Goal: Information Seeking & Learning: Check status

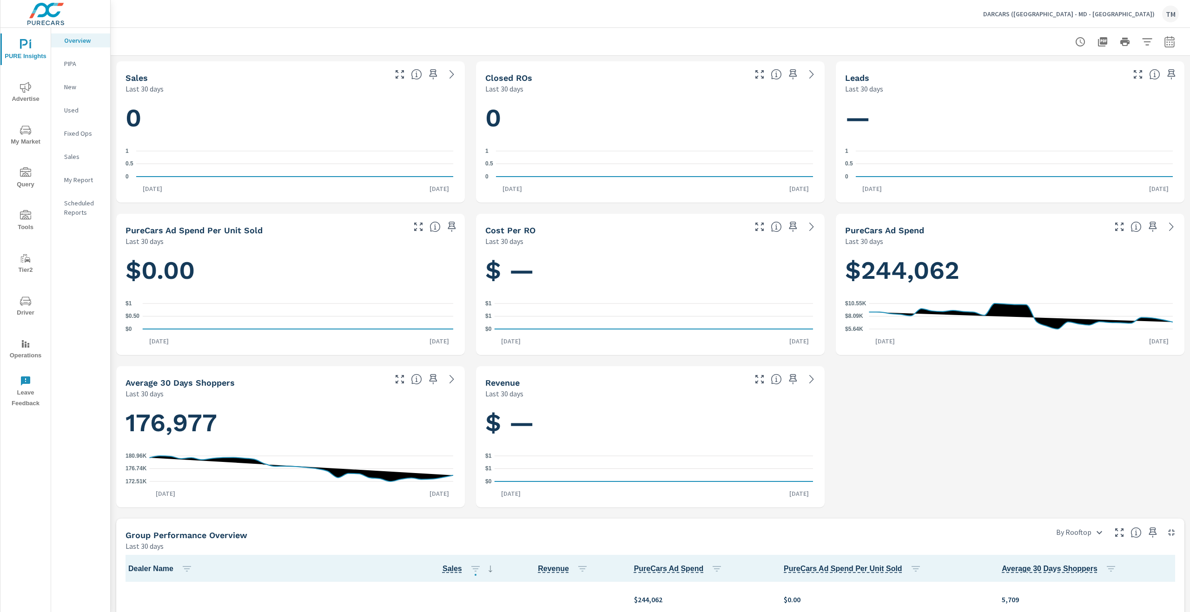
scroll to position [0, 0]
click at [20, 95] on span "Advertise" at bounding box center [25, 93] width 45 height 23
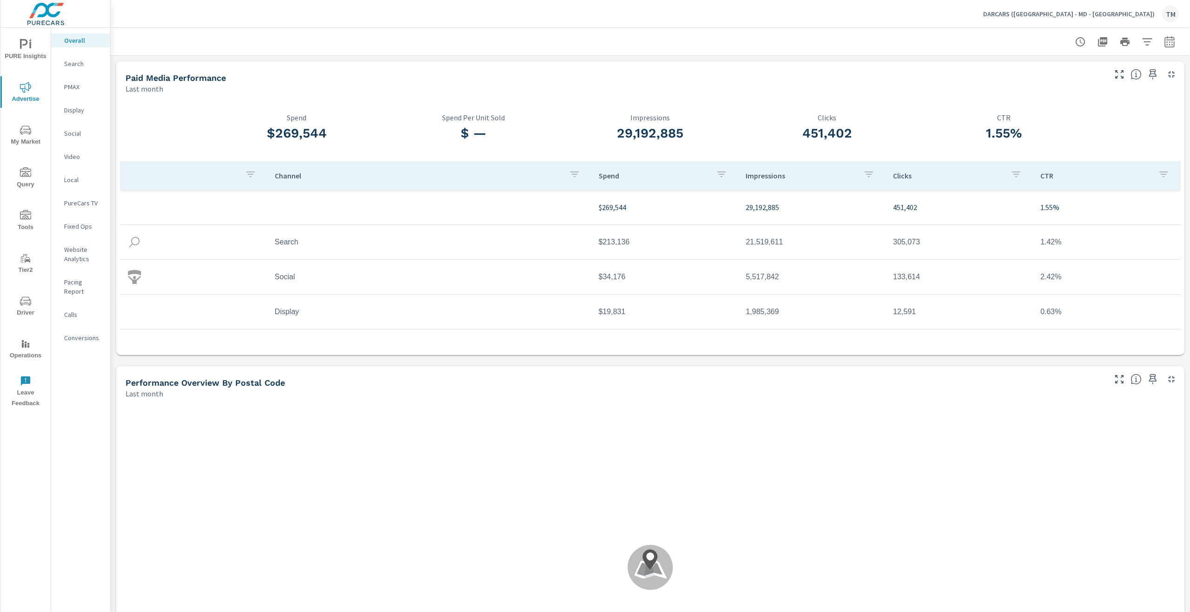
scroll to position [0, 0]
click at [1170, 39] on button "button" at bounding box center [1169, 42] width 19 height 19
select select "Last month"
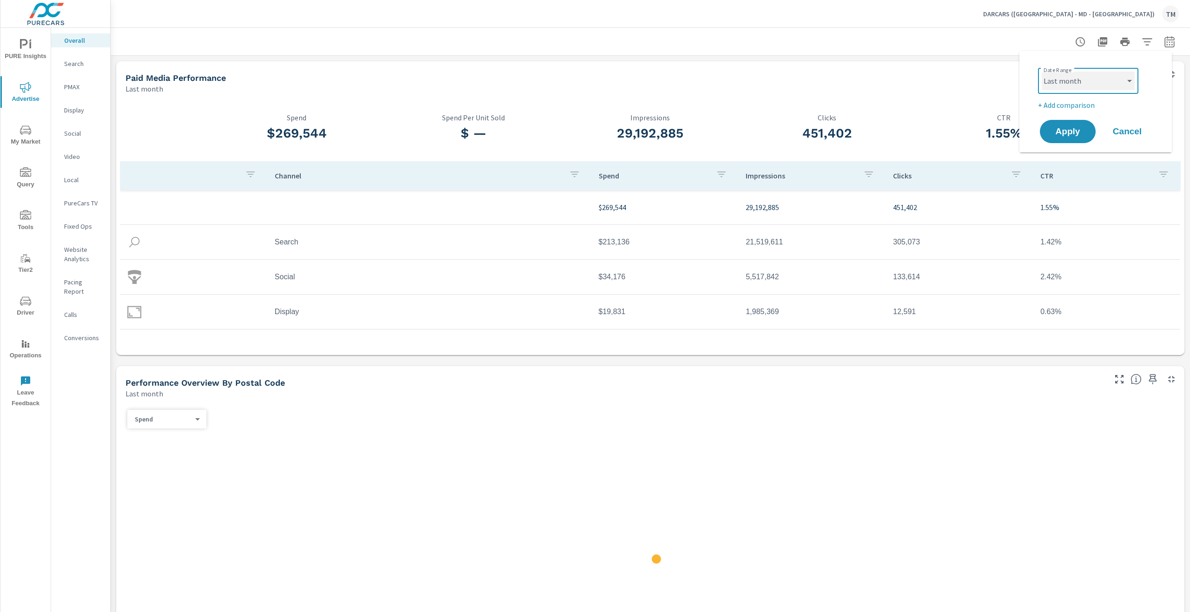
click at [1109, 85] on select "Custom [DATE] Last week Last 7 days Last 14 days Last 30 days Last 45 days Last…" at bounding box center [1087, 81] width 93 height 19
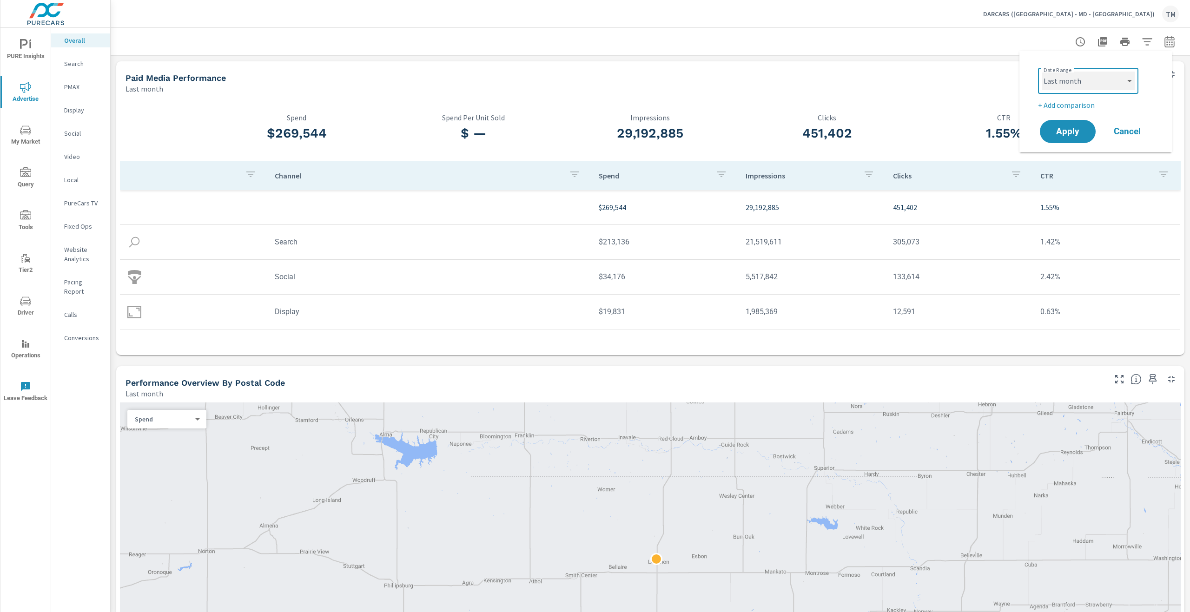
click at [1041, 72] on select "Custom [DATE] Last week Last 7 days Last 14 days Last 30 days Last 45 days Last…" at bounding box center [1087, 81] width 93 height 19
drag, startPoint x: 1086, startPoint y: 255, endPoint x: 1084, endPoint y: 229, distance: 26.1
click at [1085, 253] on td "1.42%" at bounding box center [1106, 242] width 147 height 24
click at [1164, 42] on icon "button" at bounding box center [1169, 41] width 11 height 11
click at [1094, 87] on select "Custom [DATE] Last week Last 7 days Last 14 days Last 30 days Last 45 days Last…" at bounding box center [1087, 81] width 93 height 19
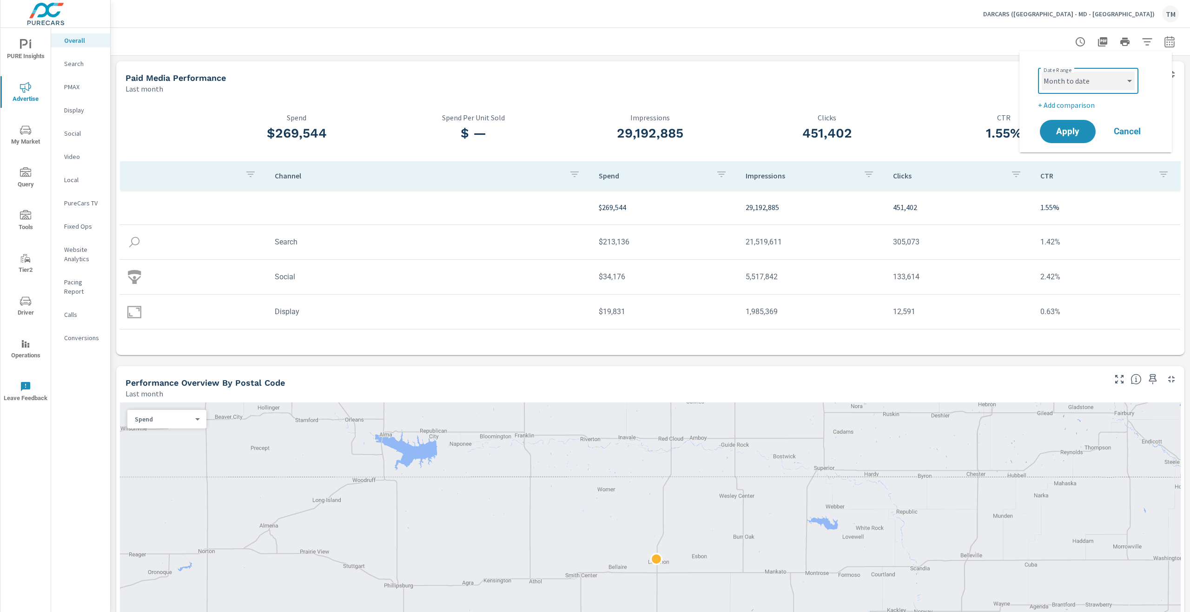
click at [1041, 72] on select "Custom [DATE] Last week Last 7 days Last 14 days Last 30 days Last 45 days Last…" at bounding box center [1087, 81] width 93 height 19
select select "Month to date"
click at [1068, 105] on p "+ Add comparison" at bounding box center [1097, 104] width 119 height 11
select select "Previous period"
click at [1071, 156] on span "Apply" at bounding box center [1067, 157] width 38 height 9
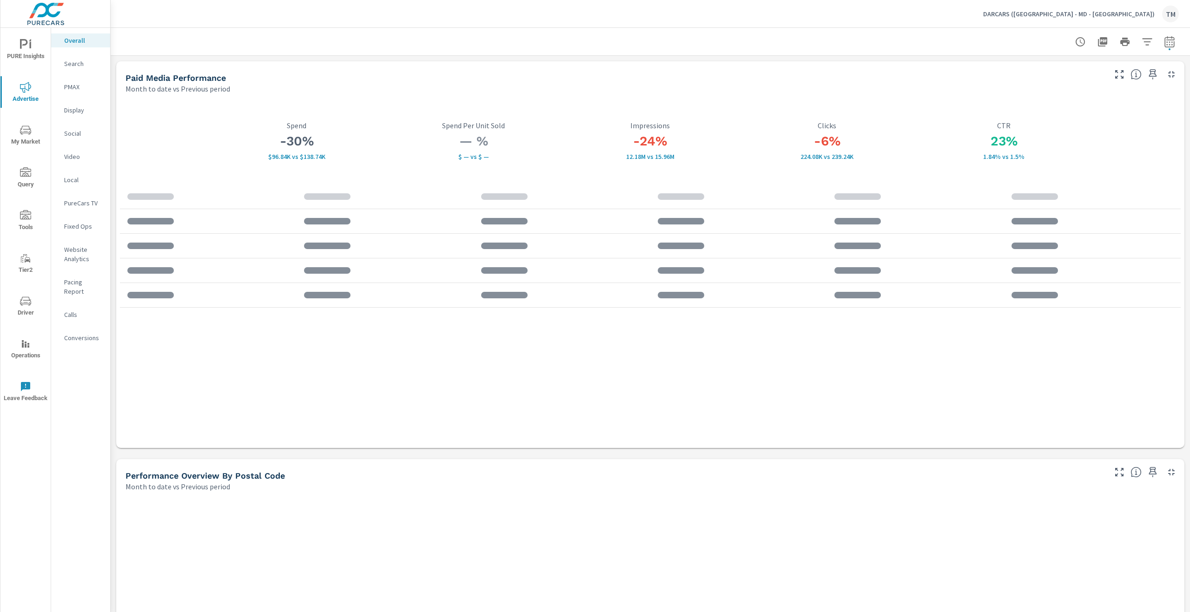
scroll to position [0, 0]
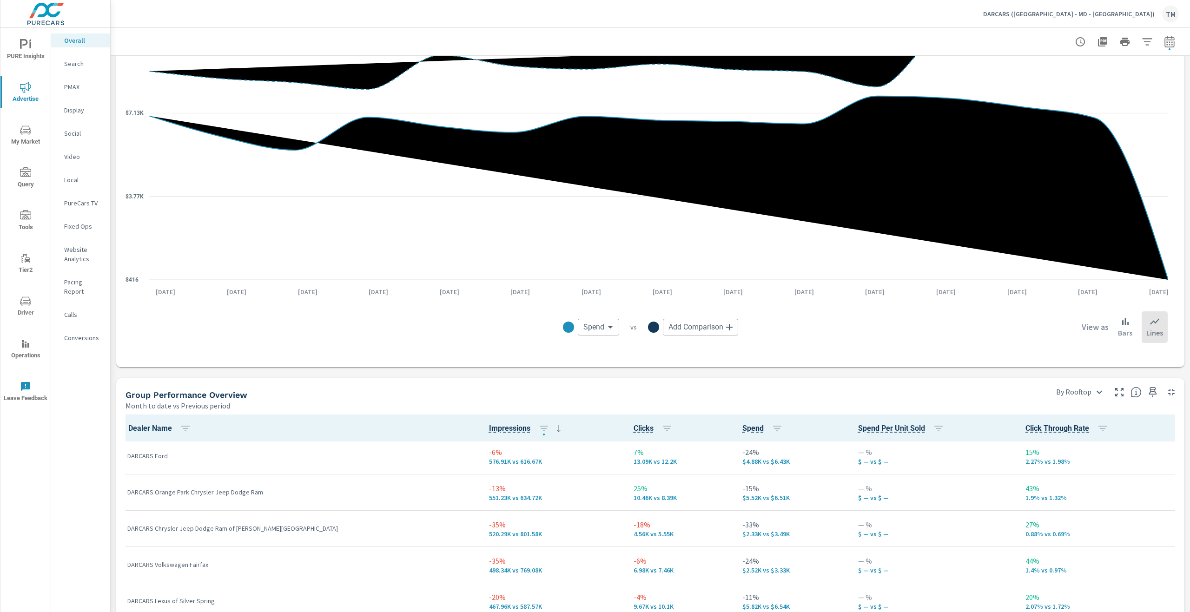
scroll to position [326, 0]
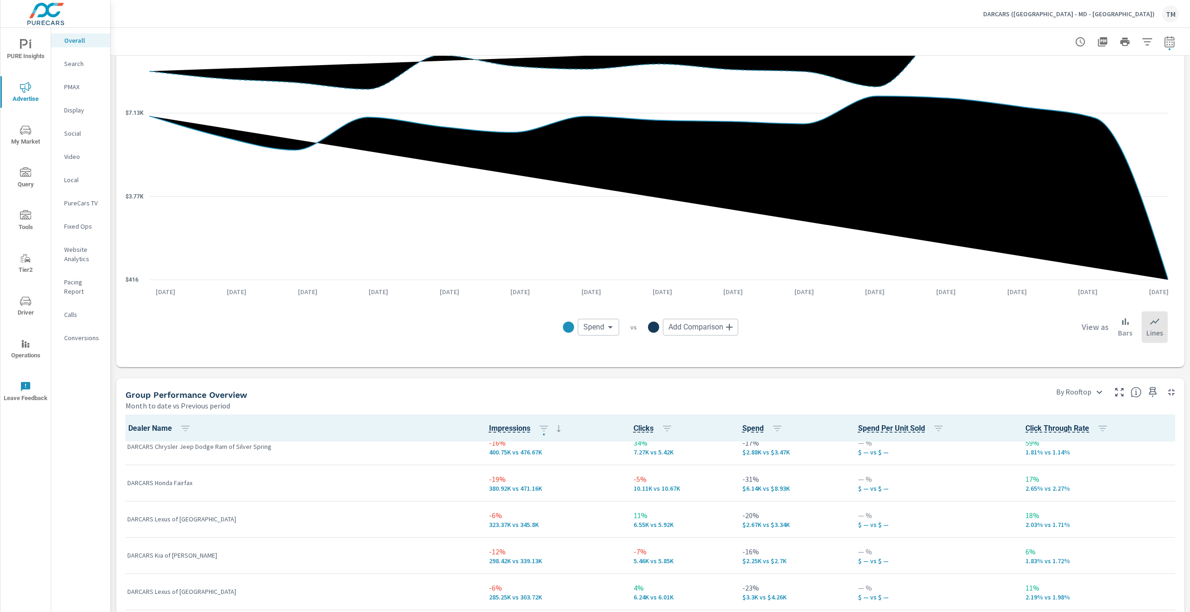
scroll to position [558, 0]
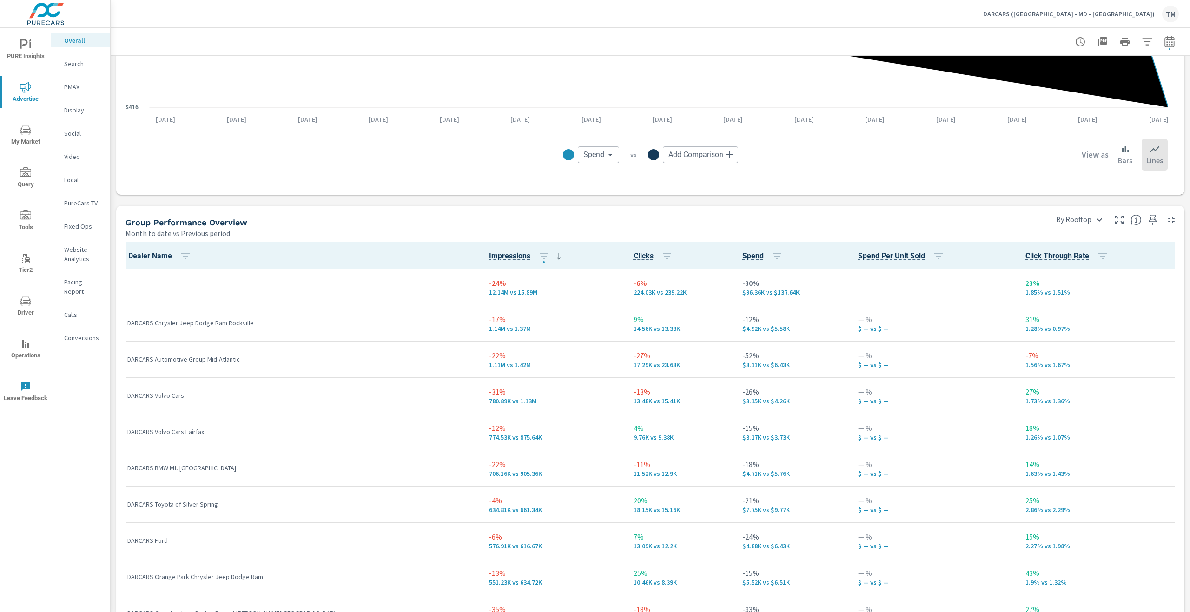
scroll to position [1069, 0]
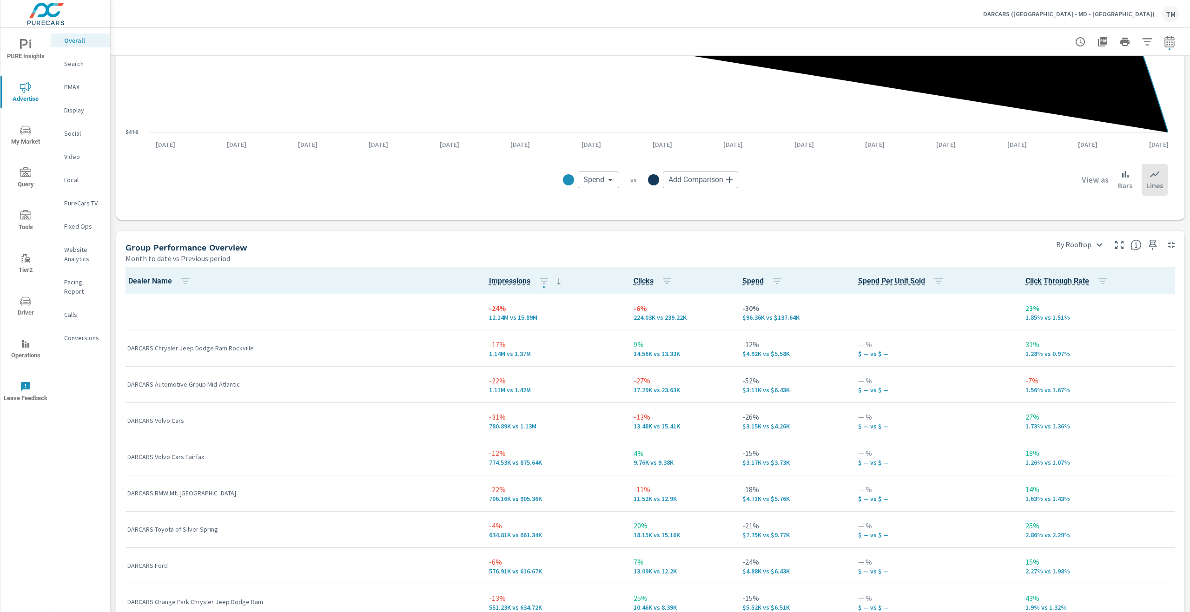
scroll to position [1115, 0]
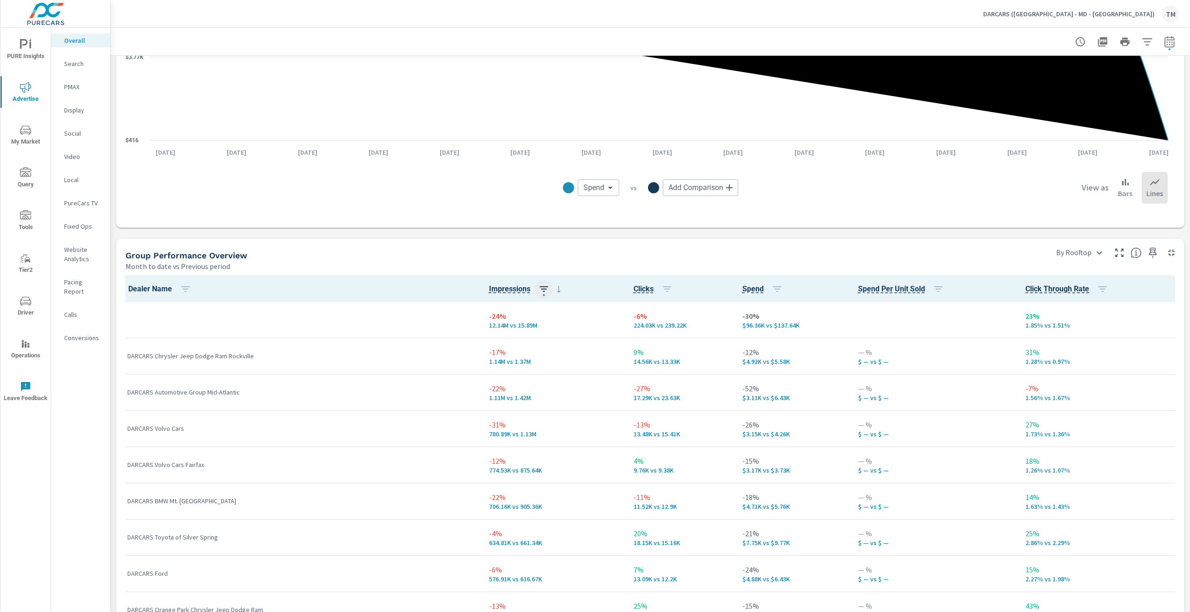
click at [538, 290] on icon "button" at bounding box center [543, 288] width 11 height 11
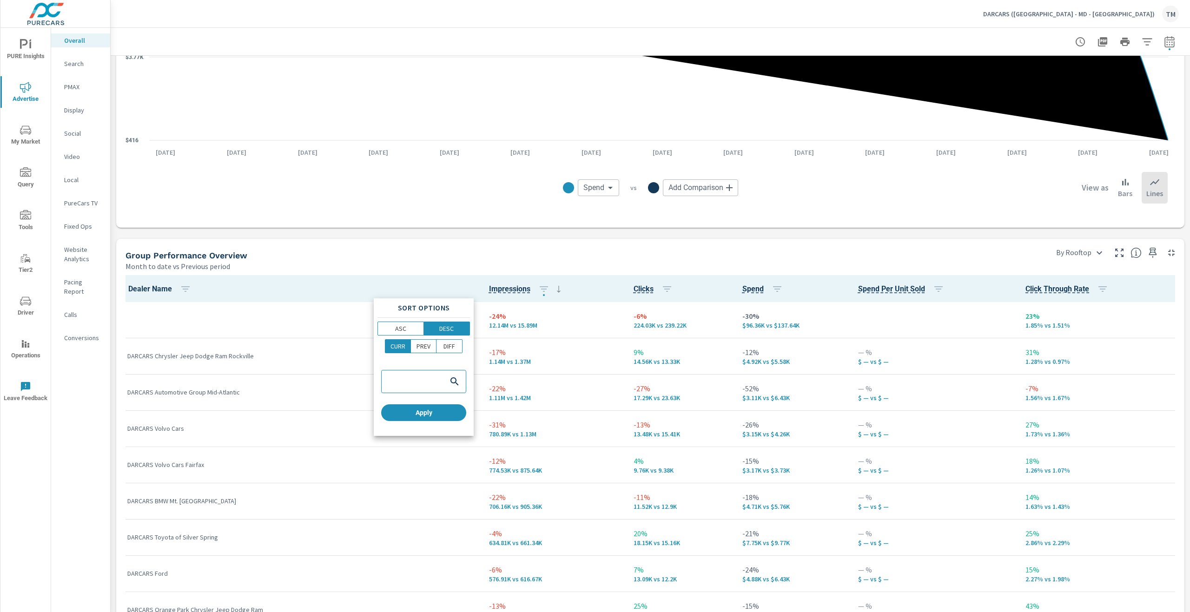
click at [575, 294] on div at bounding box center [595, 306] width 1190 height 612
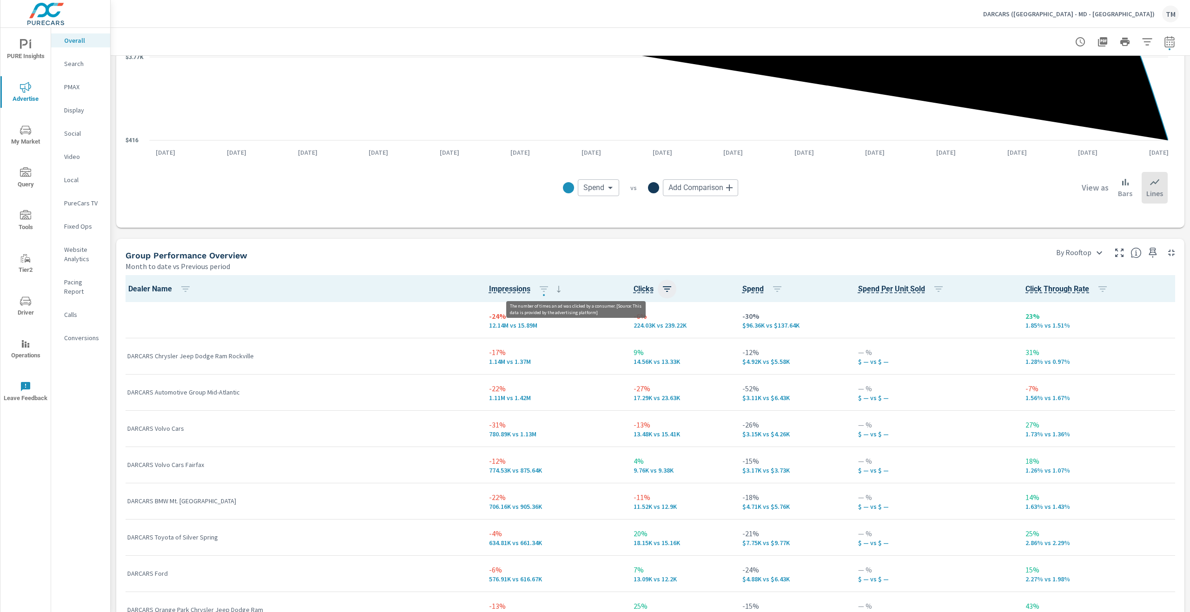
click at [658, 288] on button "button" at bounding box center [667, 289] width 19 height 19
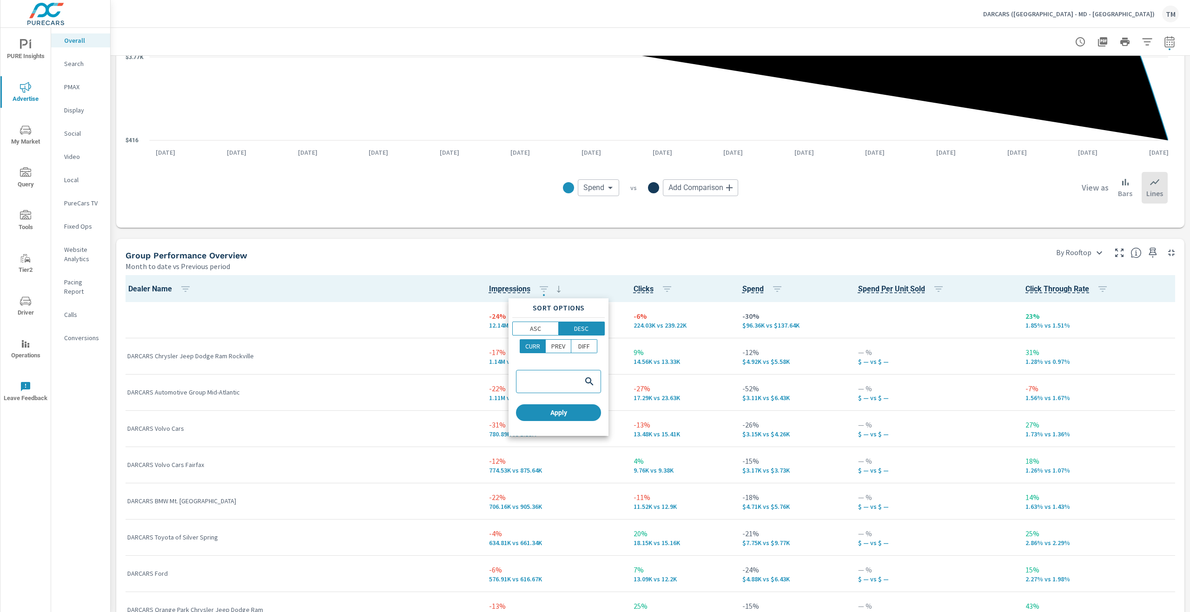
click at [595, 288] on div at bounding box center [595, 306] width 1190 height 612
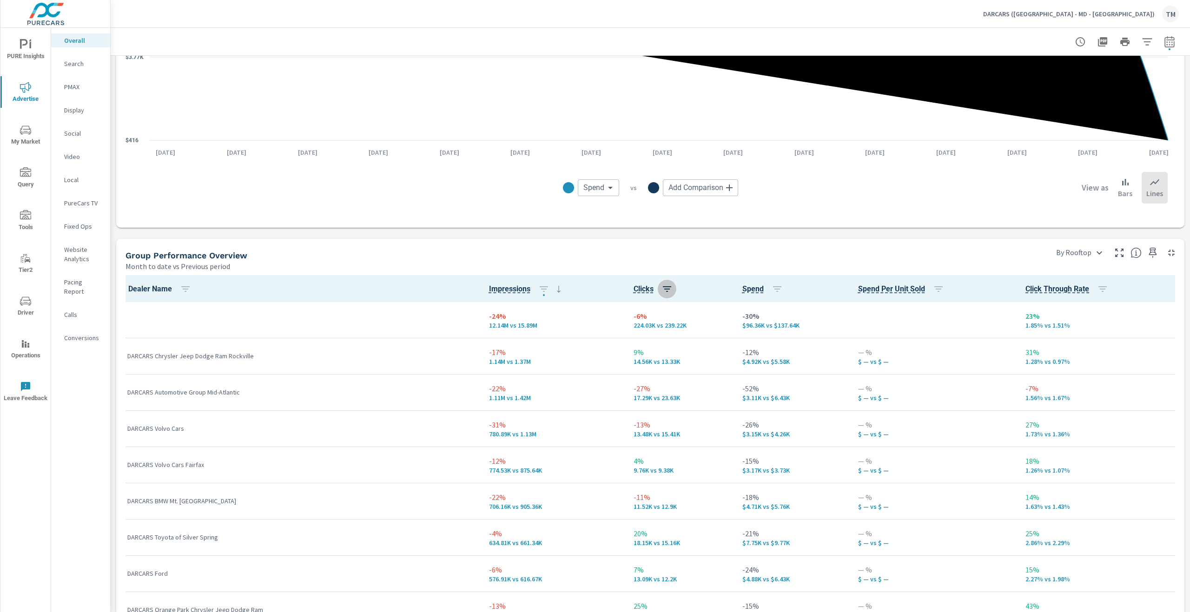
click at [661, 288] on icon "button" at bounding box center [666, 288] width 11 height 11
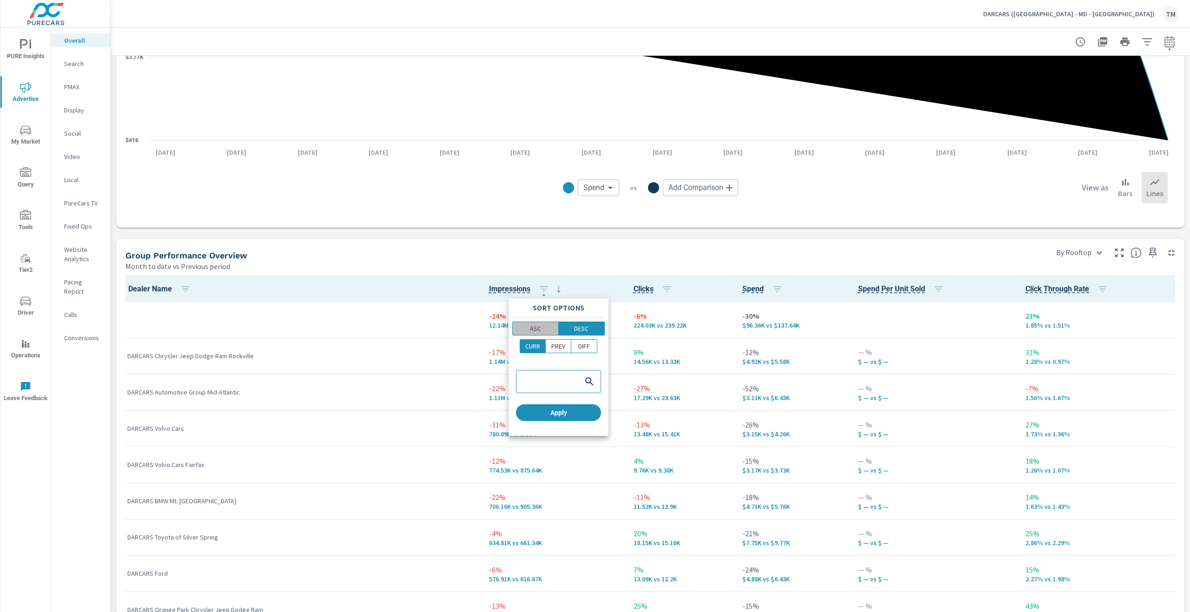
click at [541, 328] on span "ASC" at bounding box center [535, 328] width 40 height 9
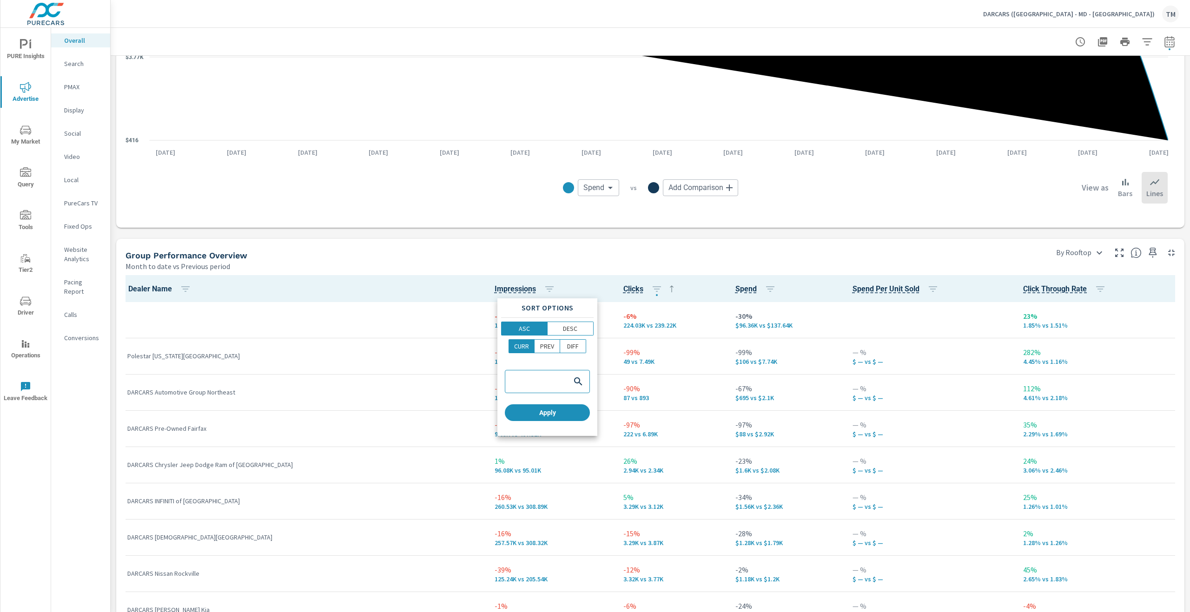
drag, startPoint x: 651, startPoint y: 366, endPoint x: 647, endPoint y: 365, distance: 4.7
click at [651, 366] on div at bounding box center [595, 306] width 1190 height 612
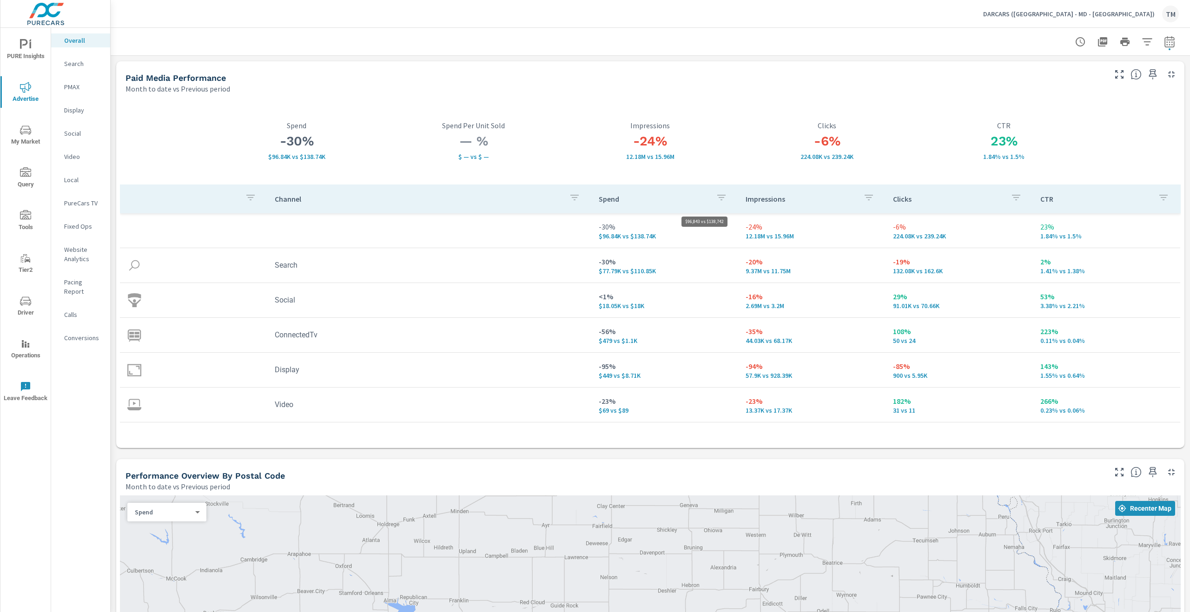
drag, startPoint x: 617, startPoint y: 389, endPoint x: 643, endPoint y: 233, distance: 158.2
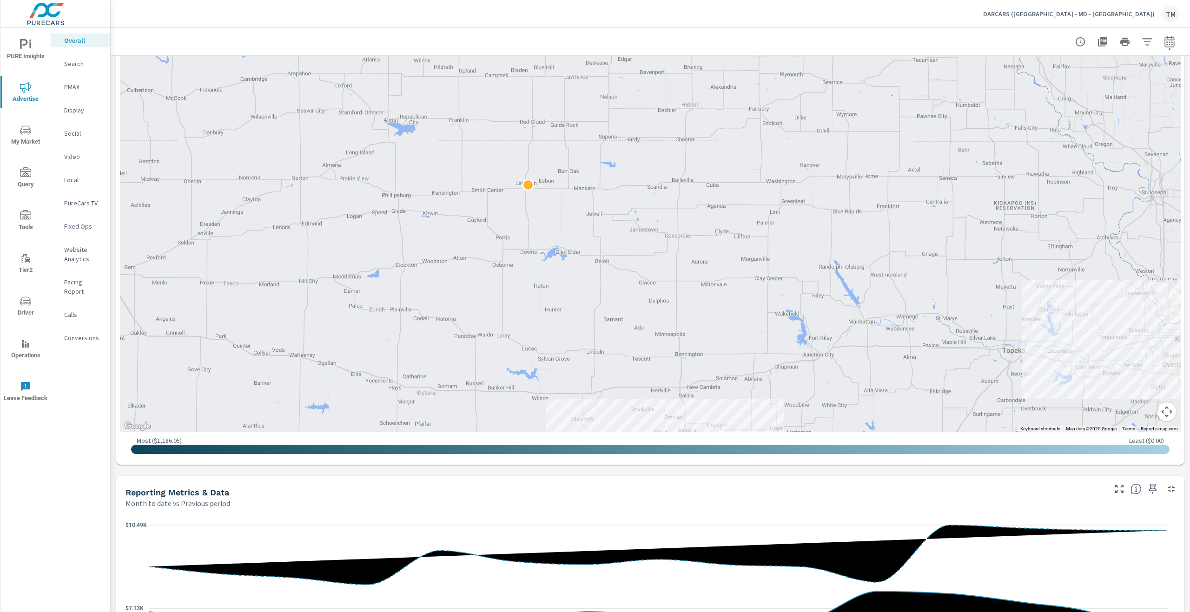
drag, startPoint x: 725, startPoint y: 105, endPoint x: 723, endPoint y: 196, distance: 91.1
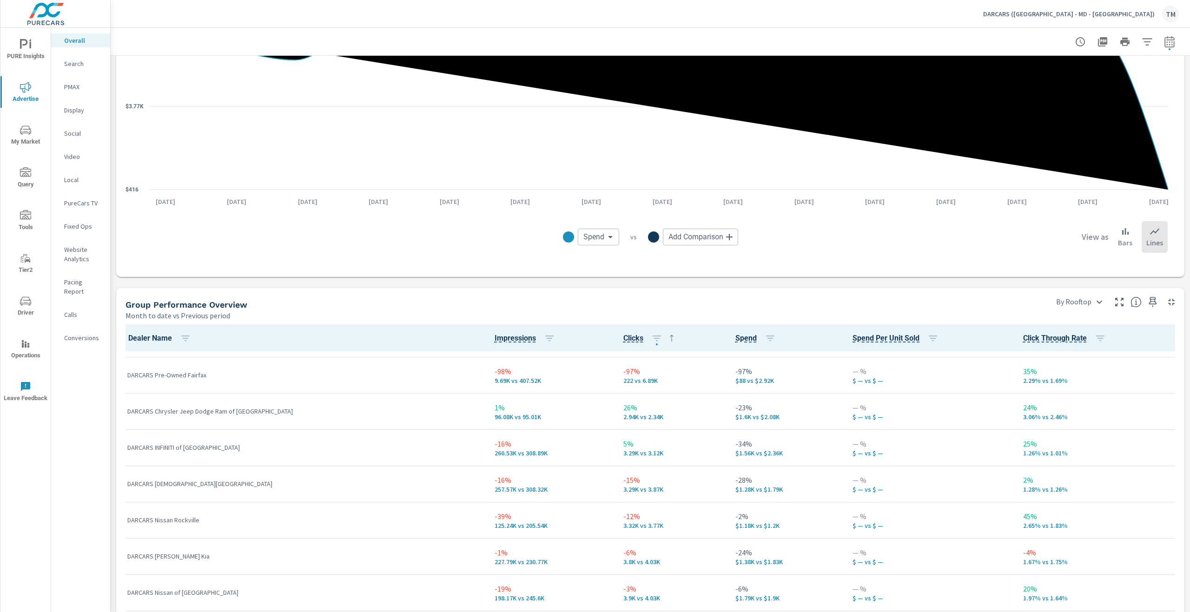
scroll to position [186, 0]
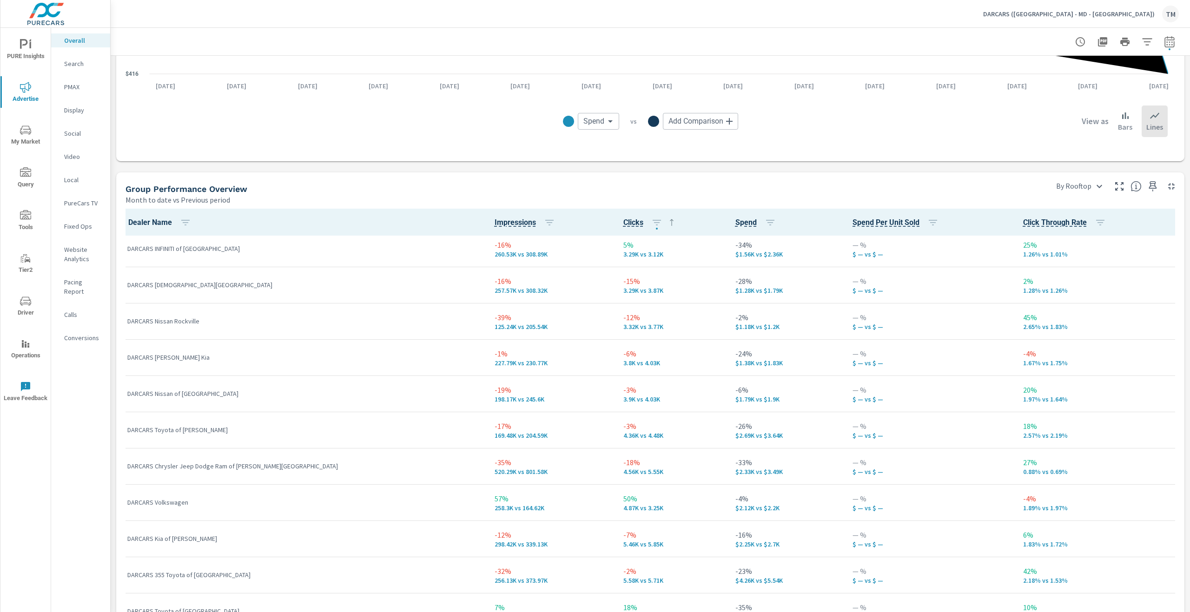
scroll to position [1205, 0]
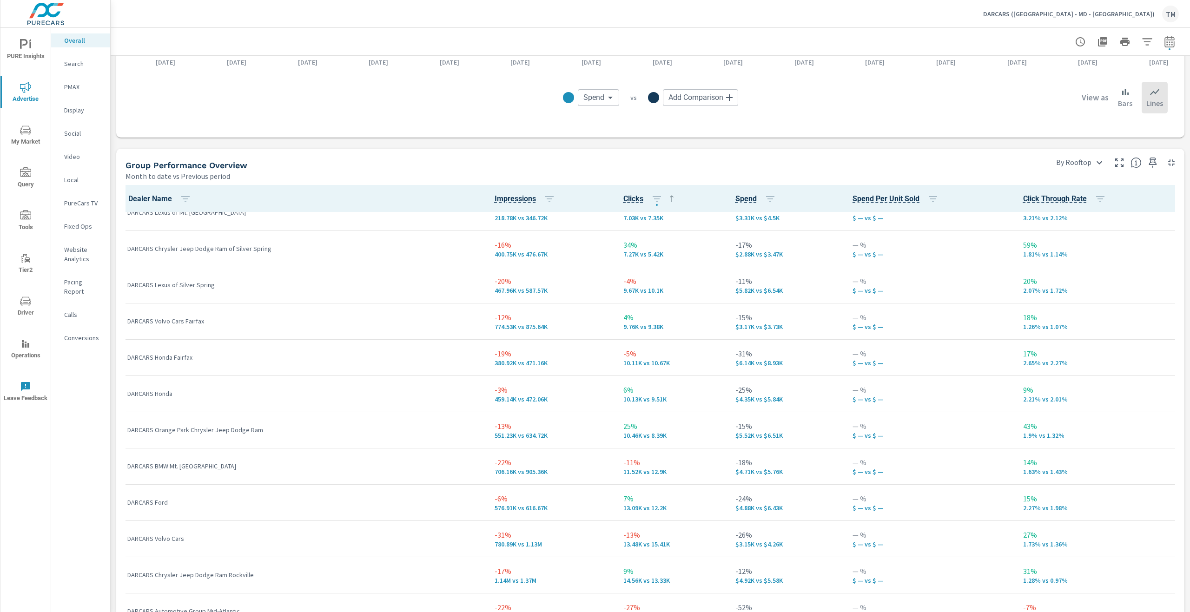
scroll to position [733, 0]
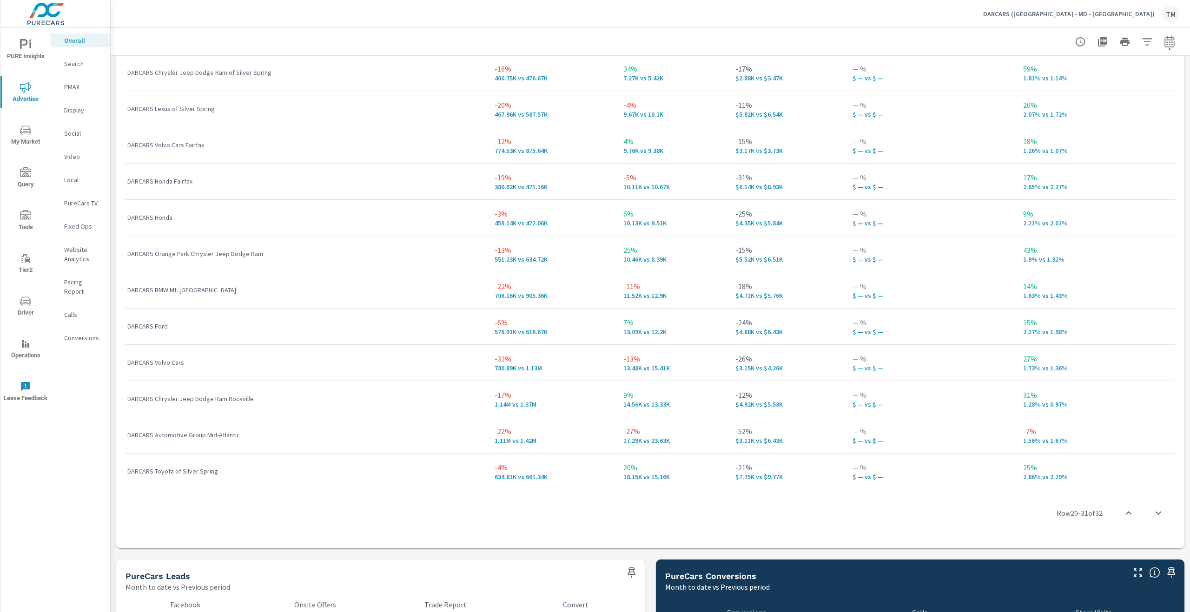
scroll to position [687, 0]
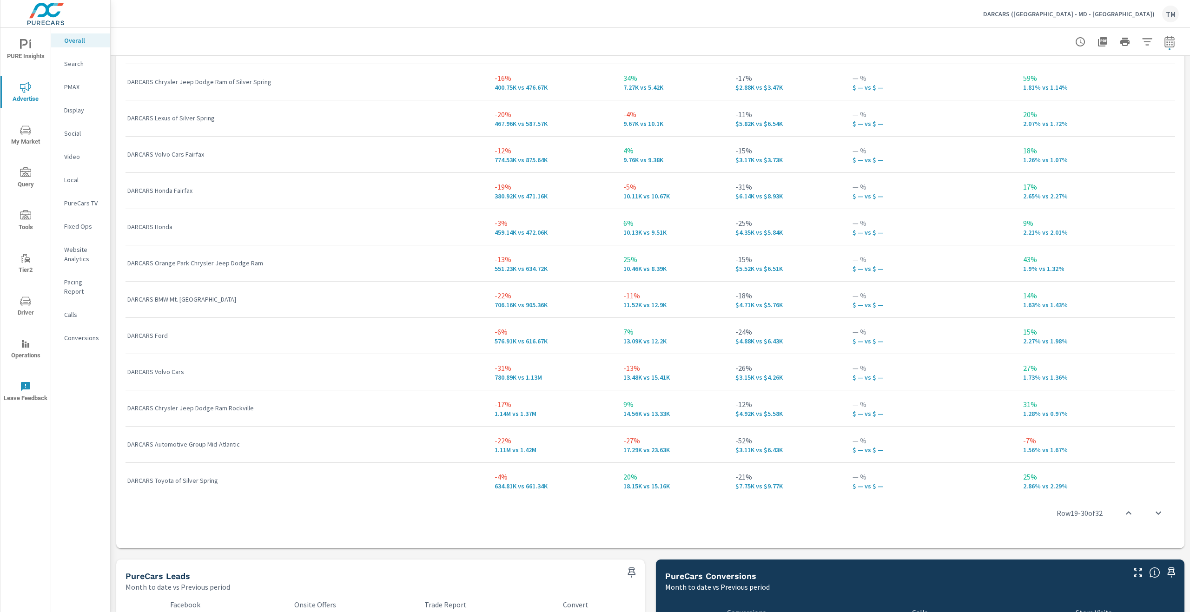
scroll to position [733, 0]
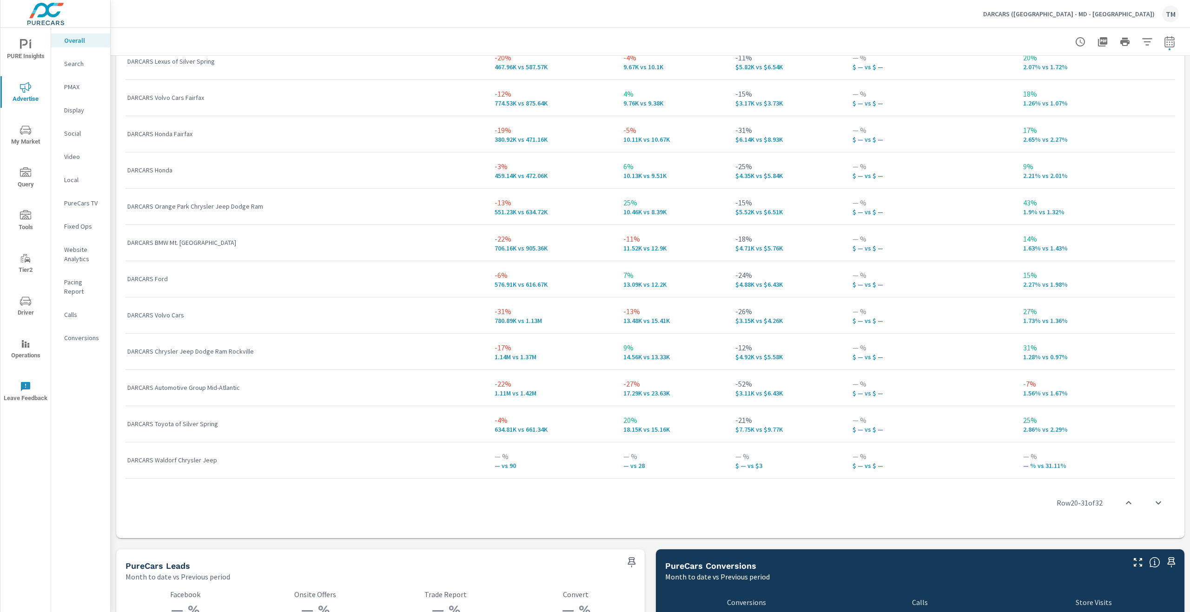
scroll to position [1438, 0]
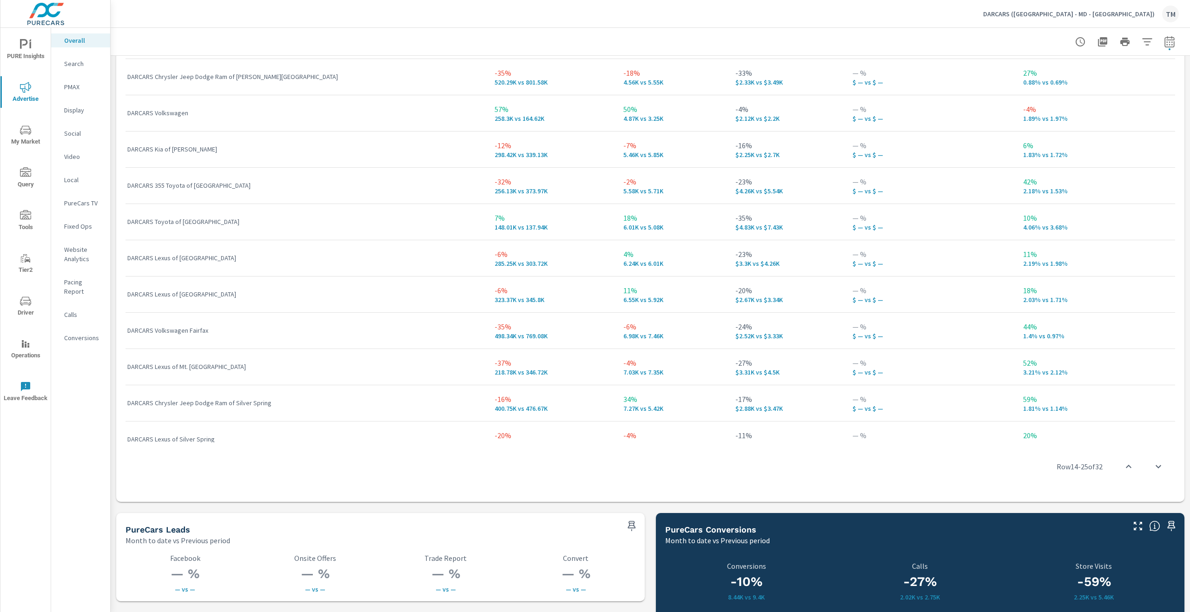
scroll to position [315, 0]
